Goal: Information Seeking & Learning: Find specific fact

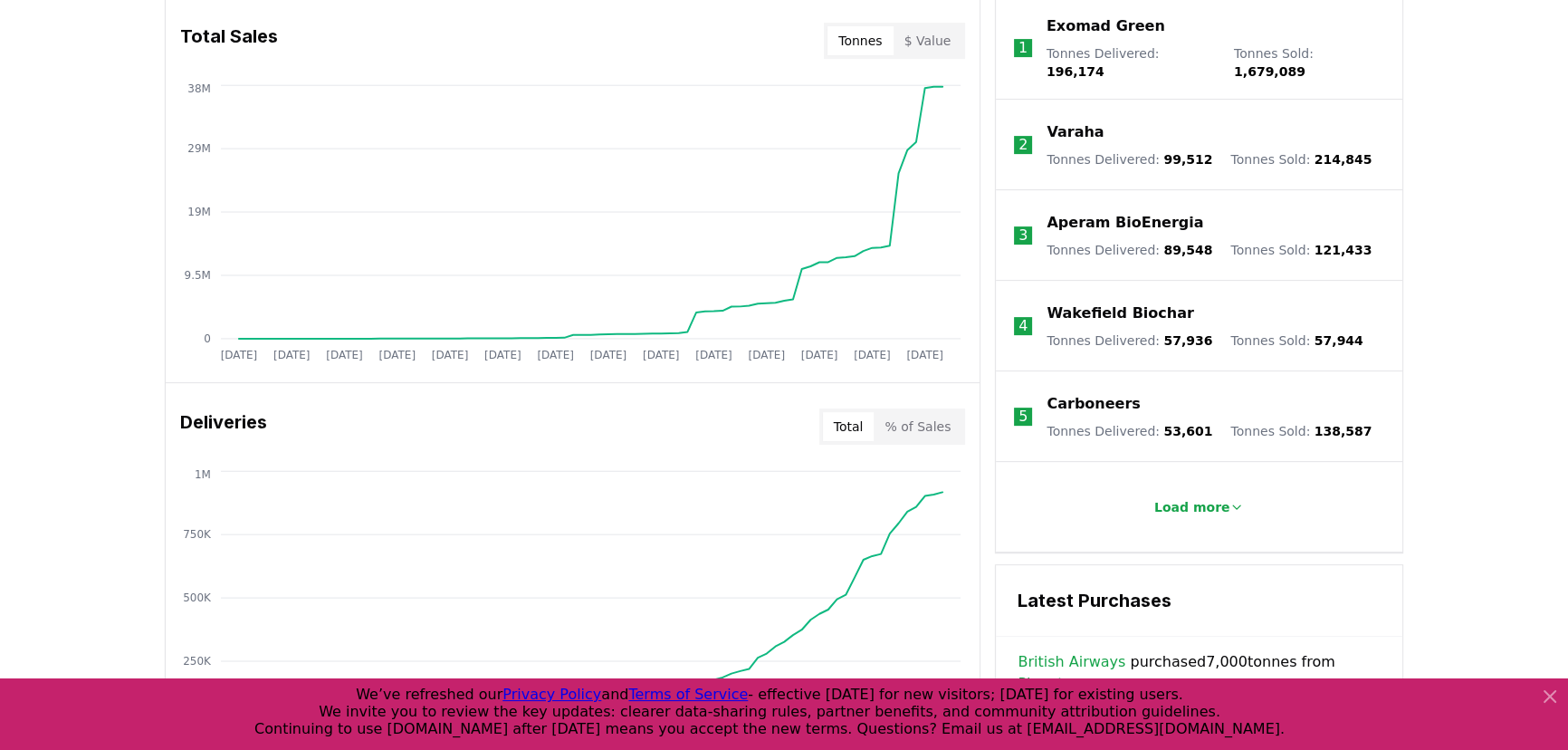
scroll to position [906, 0]
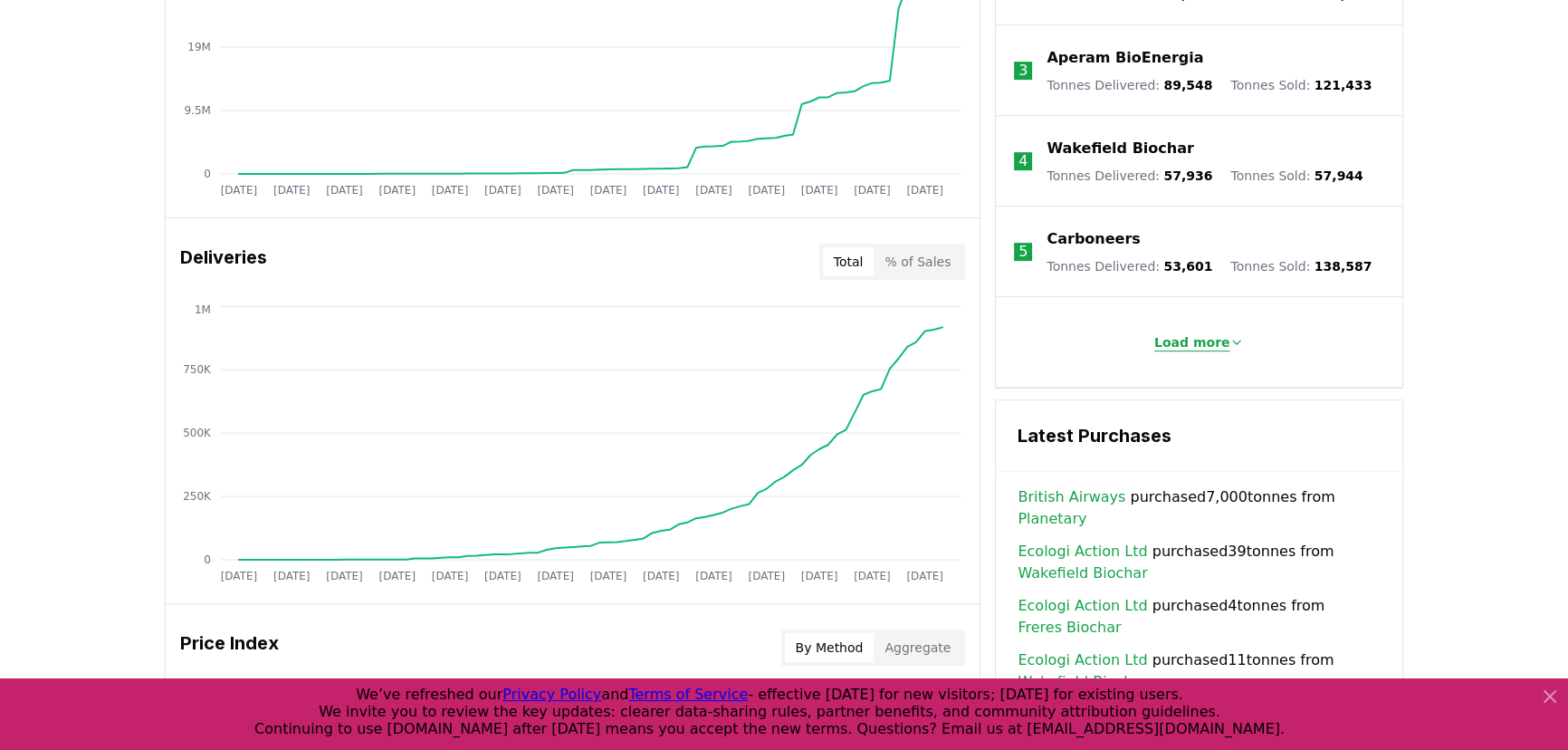
click at [1162, 334] on p "Load more" at bounding box center [1192, 342] width 76 height 18
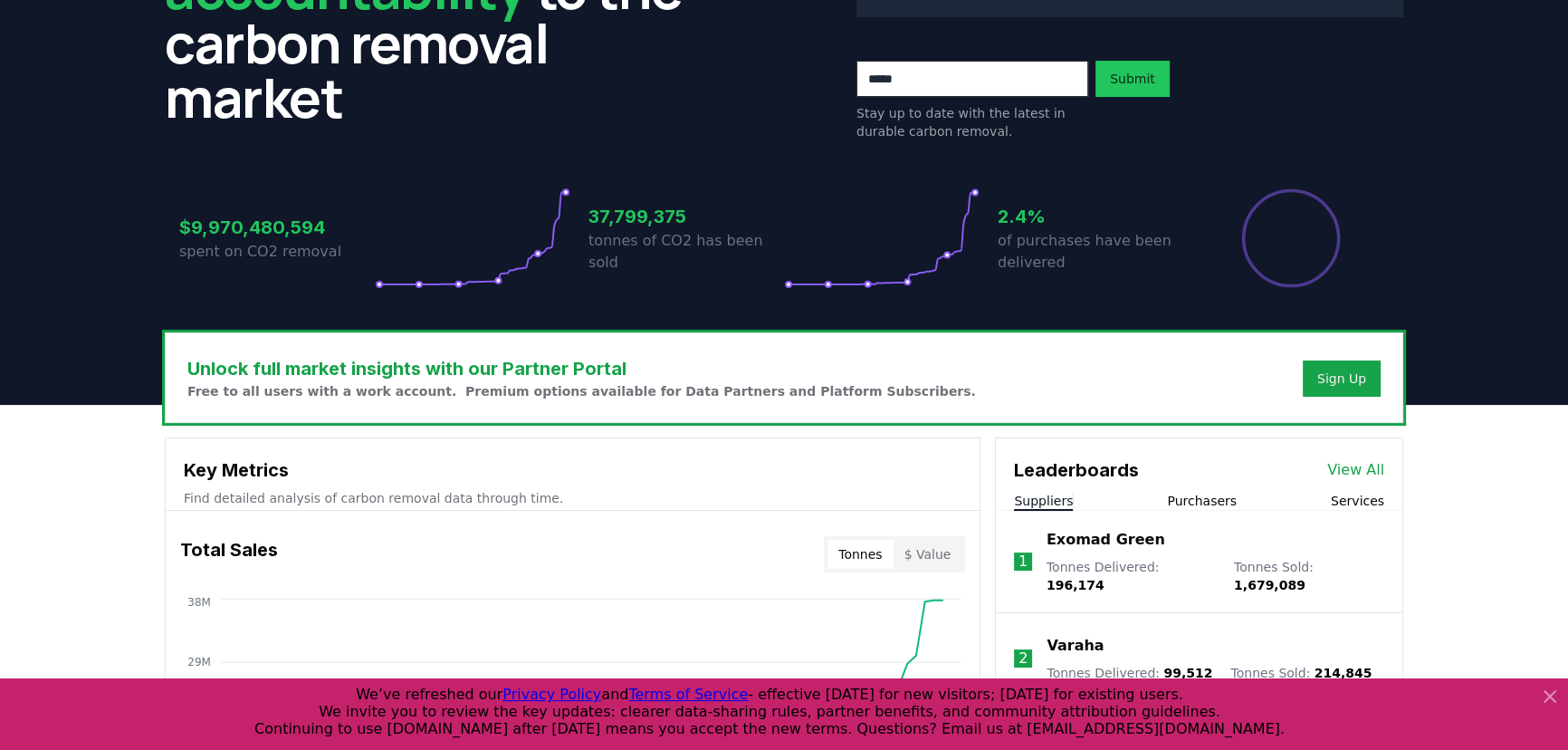
scroll to position [329, 0]
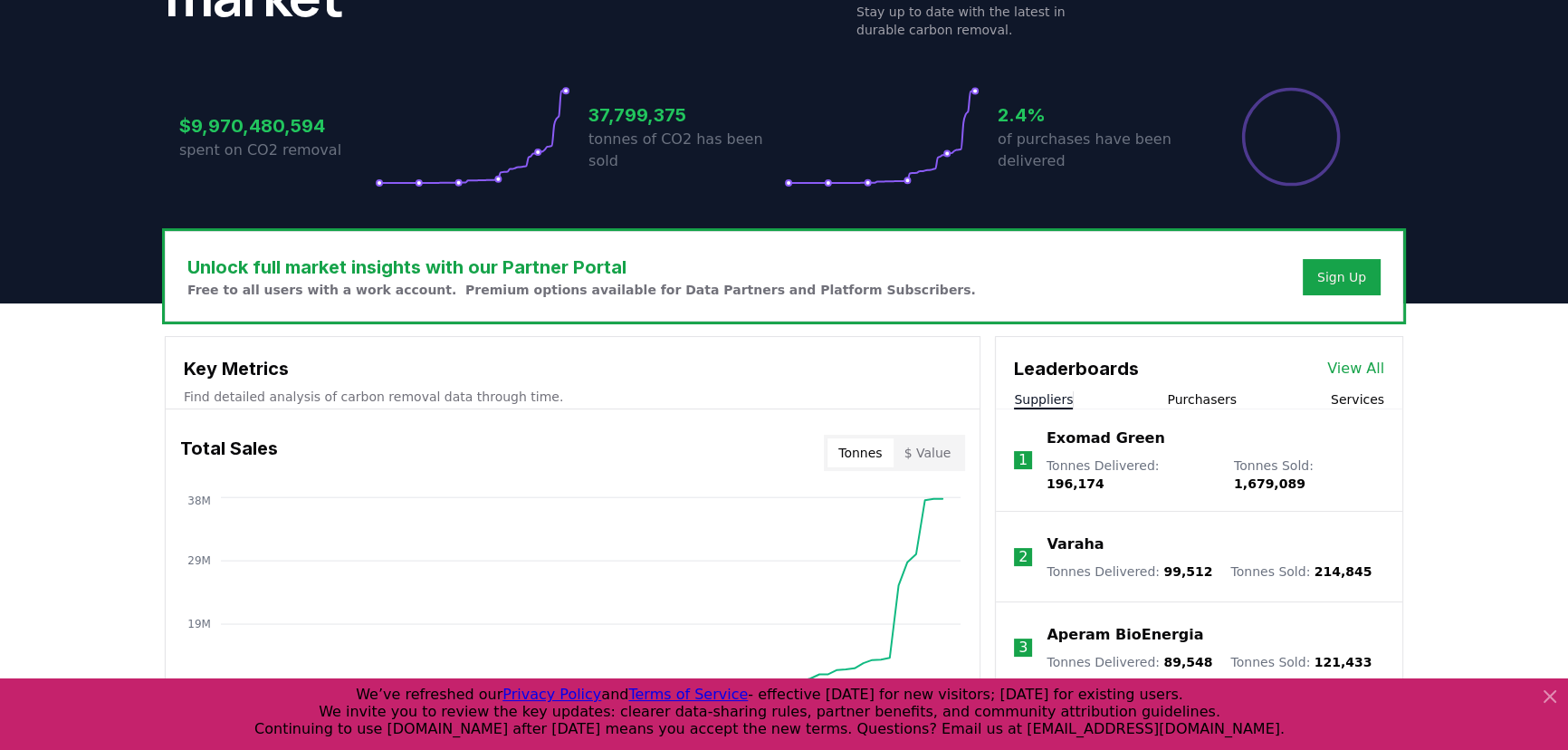
click at [1352, 364] on link "View All" at bounding box center [1356, 368] width 57 height 22
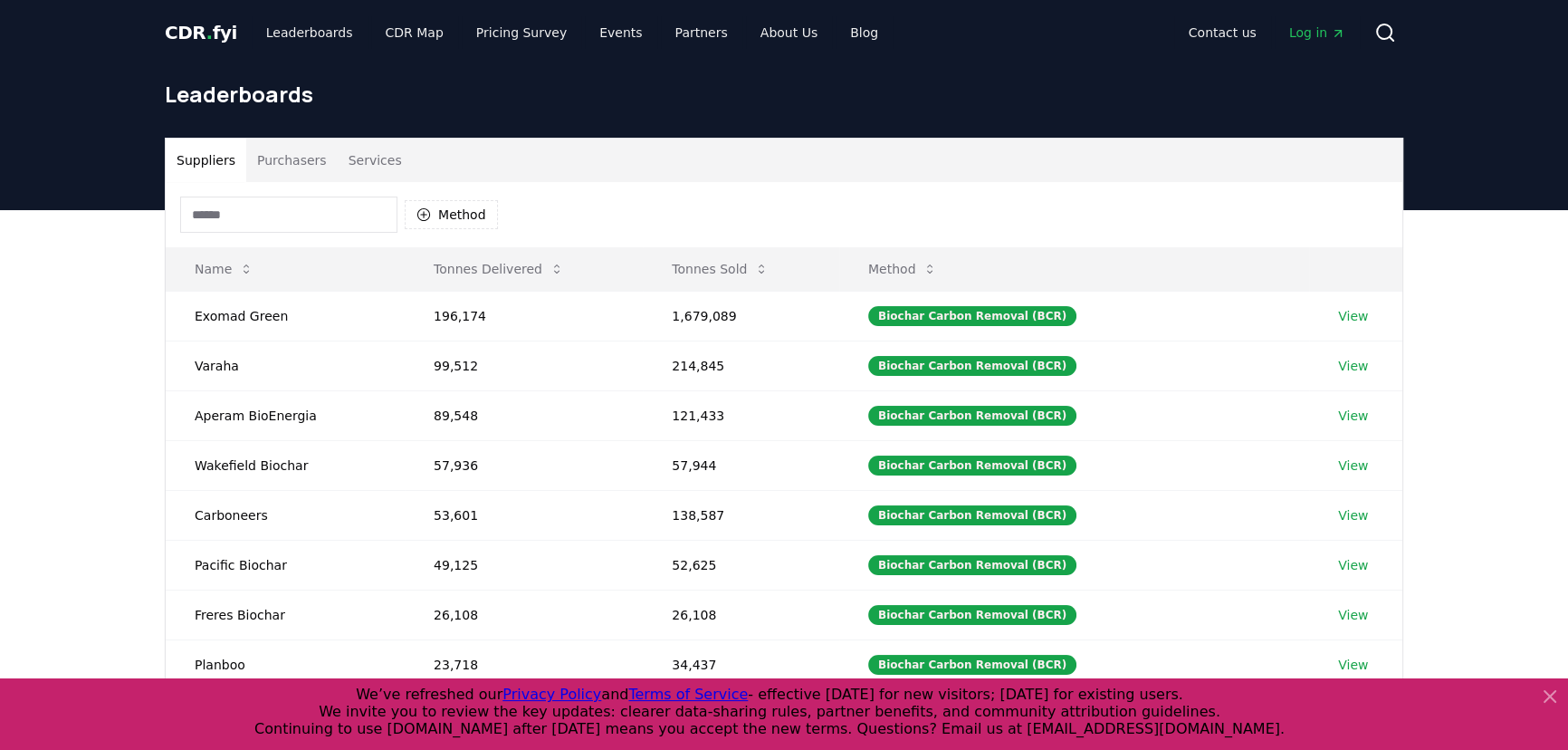
click at [271, 210] on input at bounding box center [288, 214] width 217 height 37
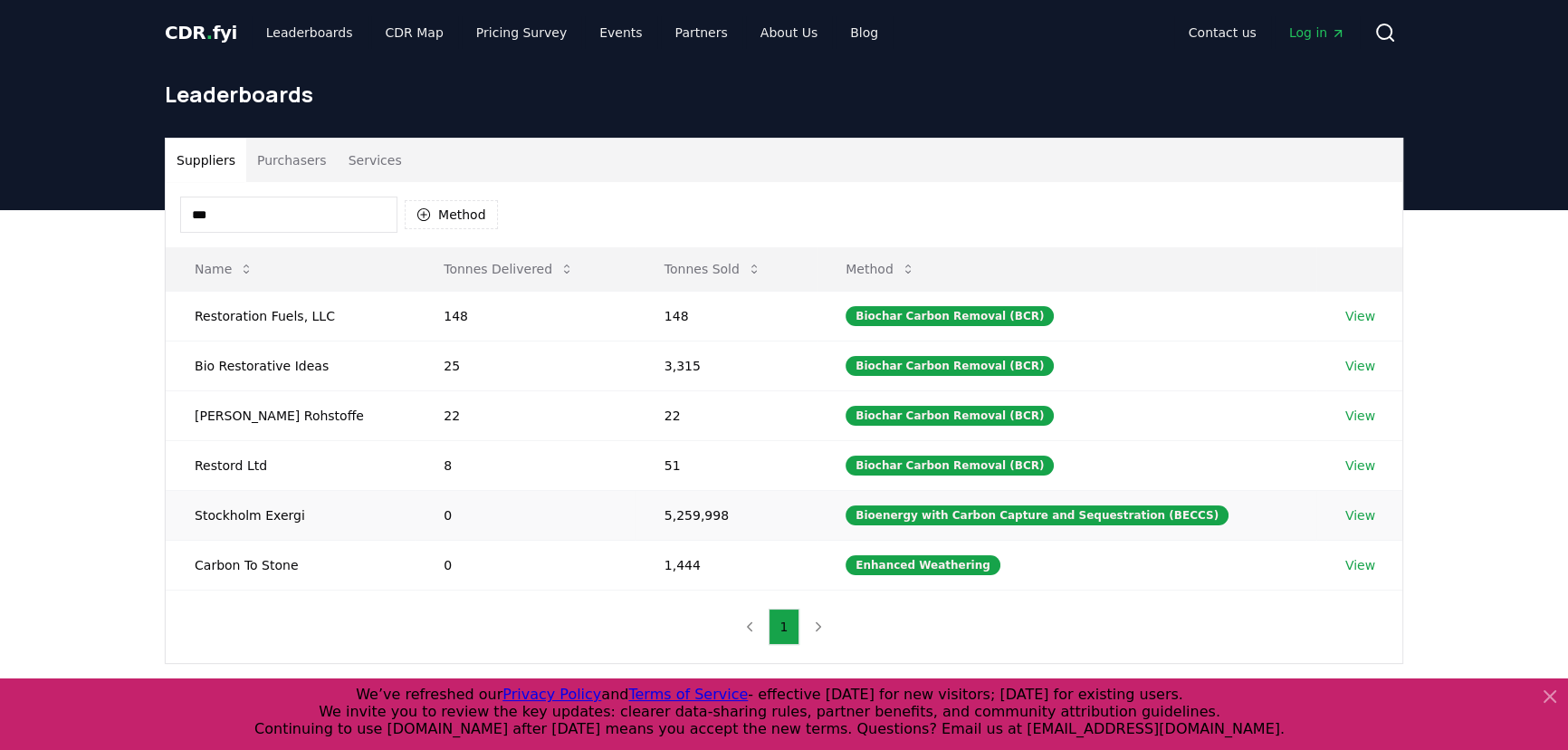
type input "***"
click at [1350, 507] on link "View" at bounding box center [1360, 515] width 30 height 18
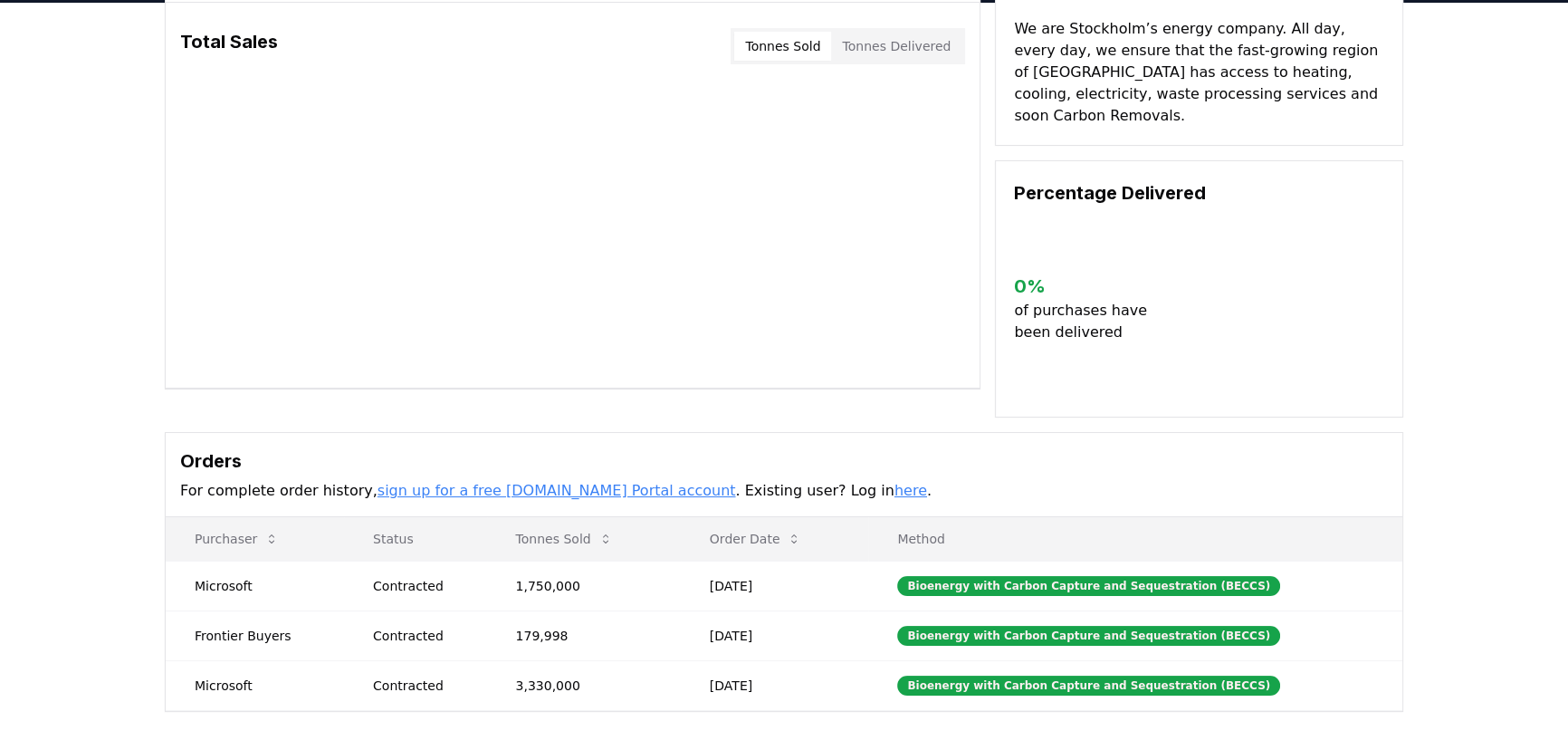
scroll to position [164, 0]
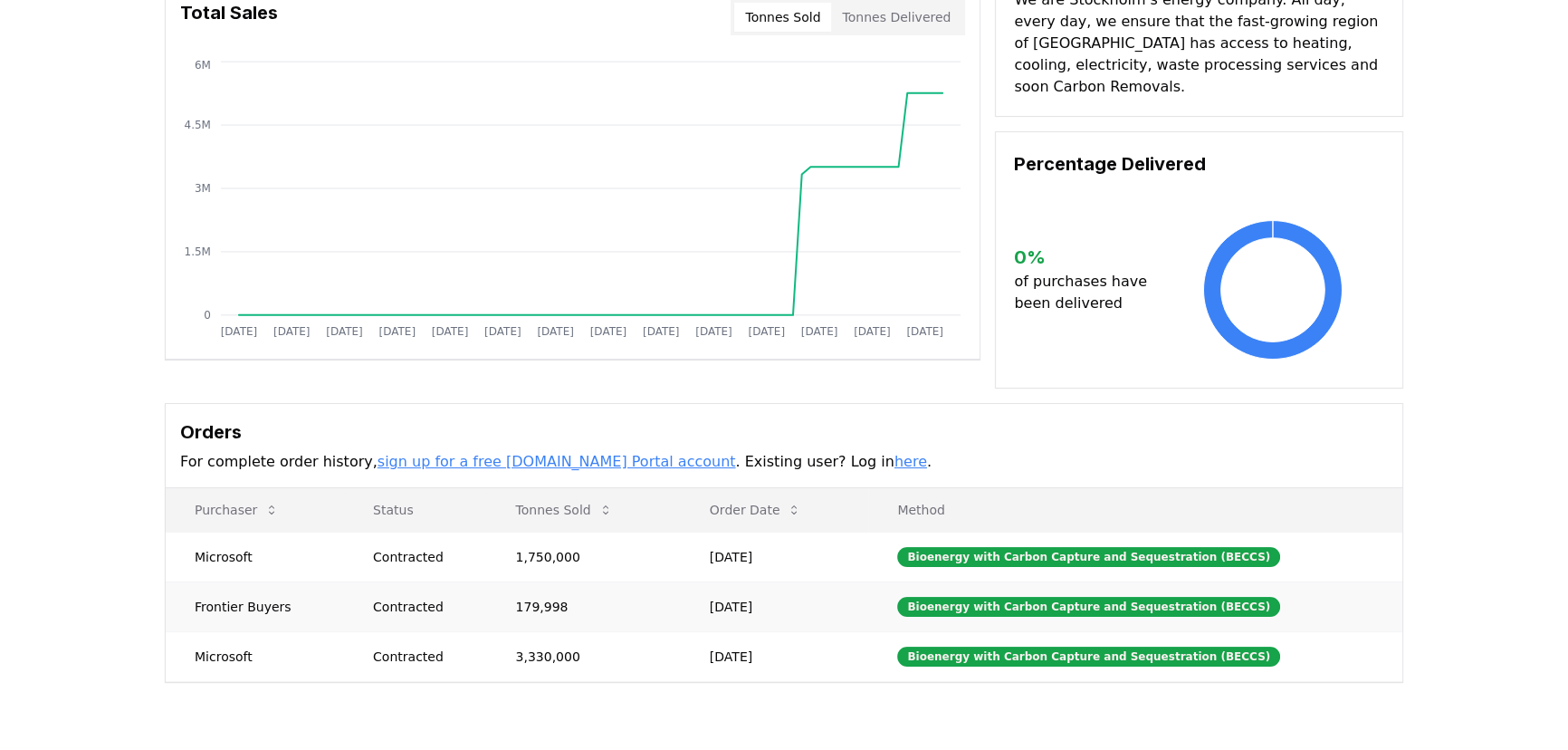
drag, startPoint x: 810, startPoint y: 624, endPoint x: 320, endPoint y: 593, distance: 491.0
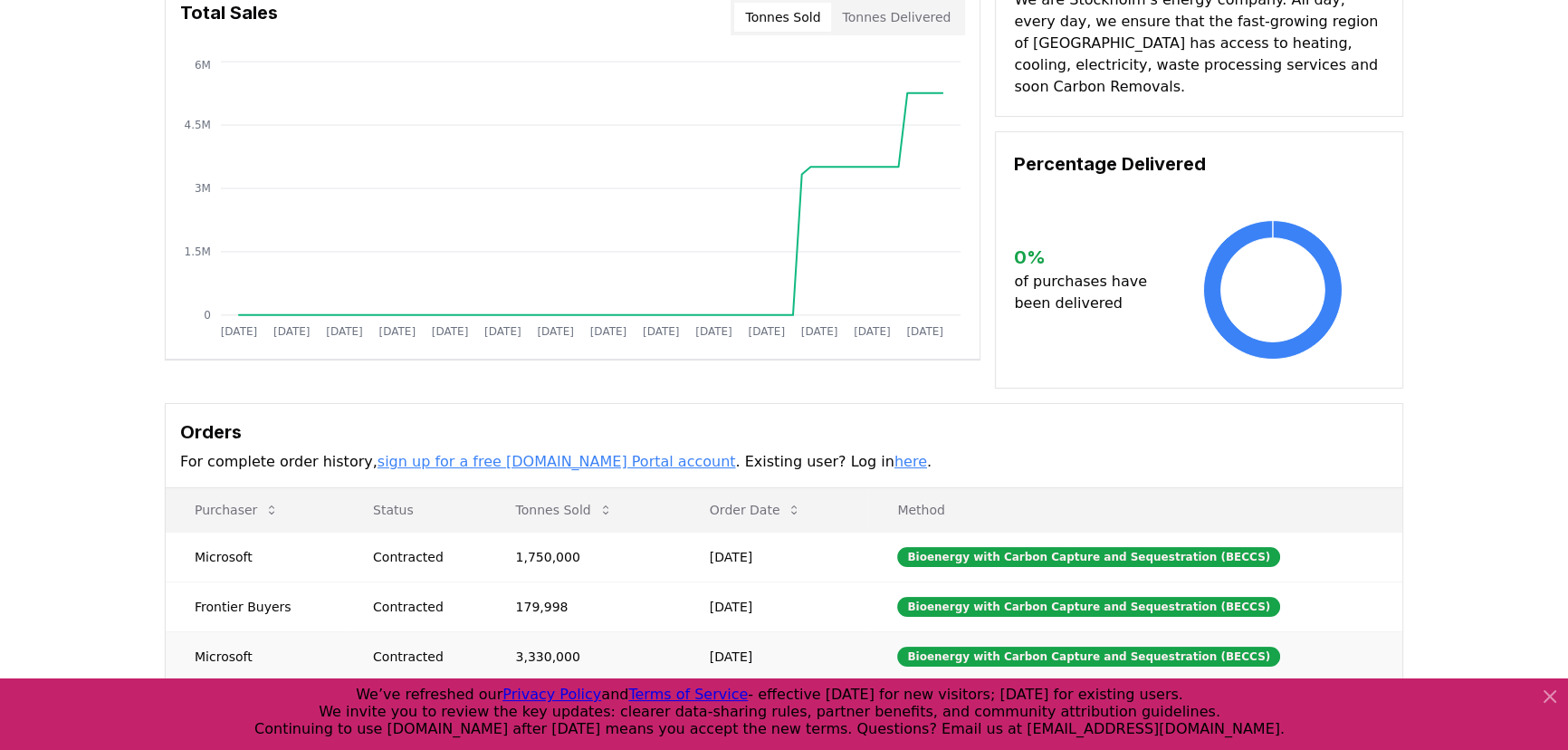
drag, startPoint x: 185, startPoint y: 527, endPoint x: 823, endPoint y: 633, distance: 646.7
click at [823, 633] on tbody "Microsoft Contracted 1,750,000 May 06, 2025 Bioenergy with Carbon Capture and S…" at bounding box center [784, 606] width 1237 height 149
copy tbody "Microsoft Contracted 1,750,000 May 06, 2025 Bioenergy with Carbon Capture and S…"
